Goal: Navigation & Orientation: Find specific page/section

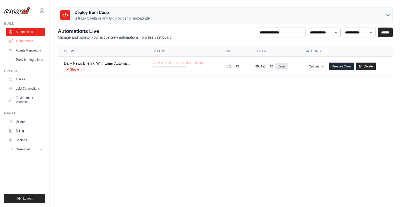
click at [29, 43] on link "Crew Studio" at bounding box center [26, 41] width 39 height 8
